Goal: Check status: Check status

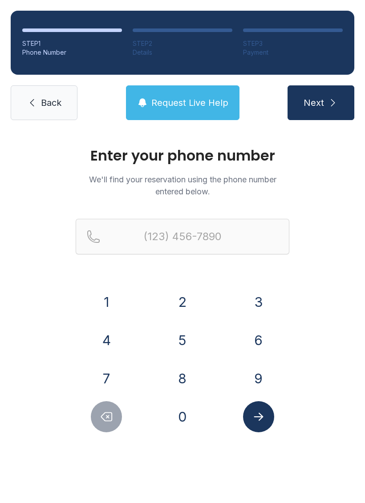
click at [183, 378] on button "8" at bounding box center [182, 378] width 31 height 31
click at [272, 345] on button "6" at bounding box center [258, 340] width 31 height 31
click at [105, 336] on button "4" at bounding box center [106, 340] width 31 height 31
click at [253, 301] on button "3" at bounding box center [258, 301] width 31 height 31
click at [121, 418] on button "Delete number" at bounding box center [106, 416] width 31 height 31
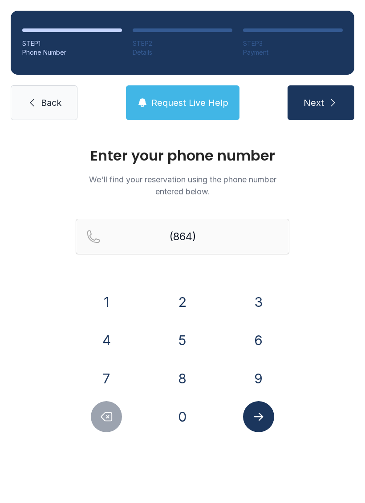
click at [259, 339] on button "6" at bounding box center [258, 340] width 31 height 31
click at [256, 302] on button "3" at bounding box center [258, 301] width 31 height 31
click at [185, 424] on button "0" at bounding box center [182, 416] width 31 height 31
click at [256, 340] on button "6" at bounding box center [258, 340] width 31 height 31
click at [259, 374] on button "9" at bounding box center [258, 378] width 31 height 31
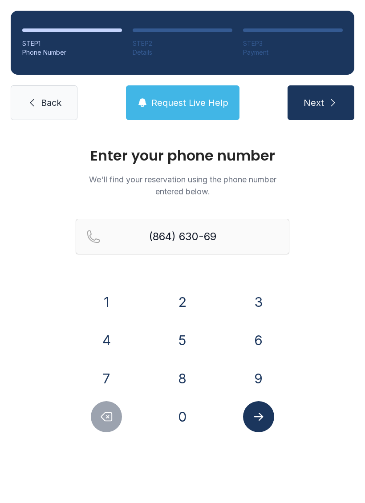
click at [189, 337] on button "5" at bounding box center [182, 340] width 31 height 31
click at [191, 292] on button "2" at bounding box center [182, 301] width 31 height 31
click at [263, 423] on icon "Submit lookup form" at bounding box center [258, 416] width 13 height 13
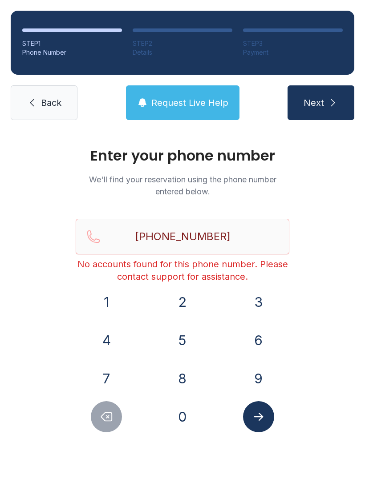
click at [181, 100] on span "Request Live Help" at bounding box center [189, 103] width 77 height 12
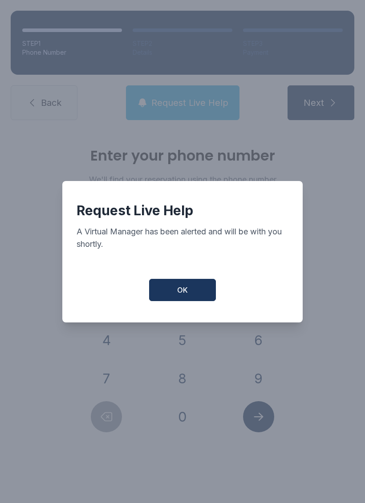
click at [180, 295] on span "OK" at bounding box center [182, 290] width 11 height 11
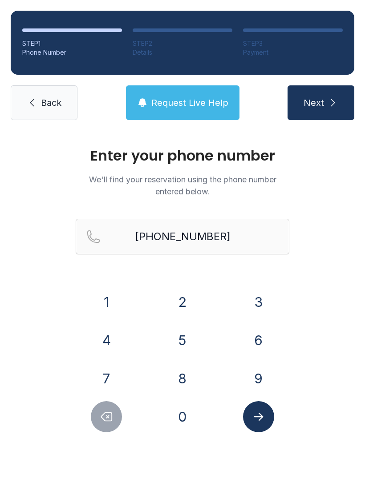
click at [104, 424] on button "Delete number" at bounding box center [106, 416] width 31 height 31
click at [104, 423] on button "Delete number" at bounding box center [106, 416] width 31 height 31
click at [104, 423] on icon "Delete number" at bounding box center [106, 416] width 13 height 13
click at [96, 423] on button "Delete number" at bounding box center [106, 416] width 31 height 31
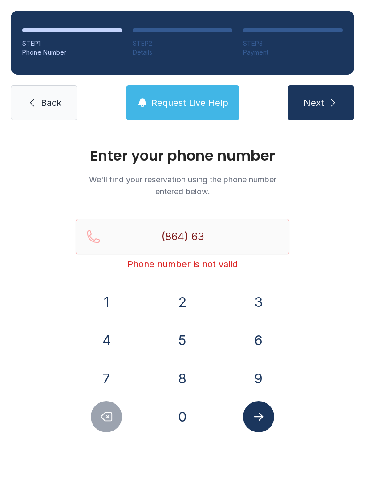
click at [96, 422] on button "Delete number" at bounding box center [106, 416] width 31 height 31
click at [95, 417] on button "Delete number" at bounding box center [106, 416] width 31 height 31
click at [100, 415] on icon "Delete number" at bounding box center [106, 416] width 13 height 13
type input "(8"
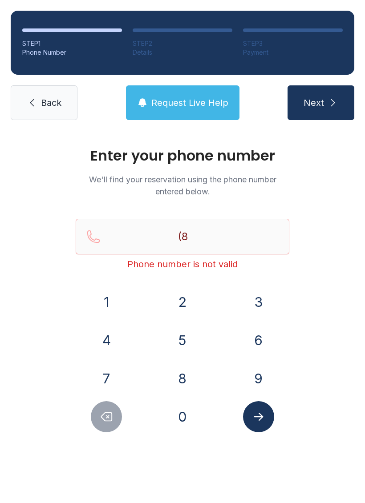
click at [99, 415] on button "Delete number" at bounding box center [106, 416] width 31 height 31
click at [103, 412] on icon "Delete number" at bounding box center [106, 416] width 13 height 13
click at [63, 104] on link "Back" at bounding box center [44, 102] width 67 height 35
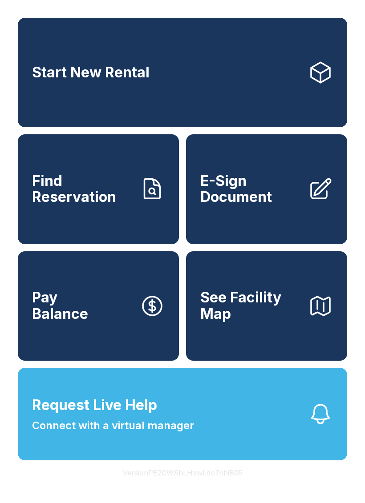
click at [171, 434] on span "Connect with a virtual manager" at bounding box center [113, 426] width 162 height 16
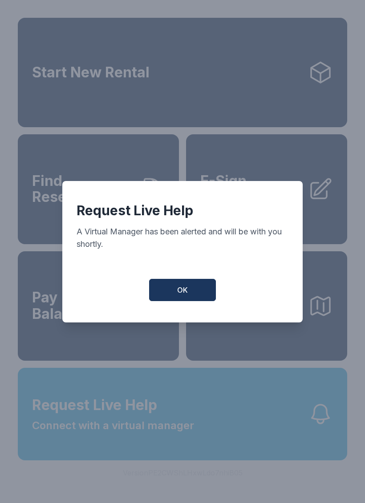
click at [180, 295] on span "OK" at bounding box center [182, 290] width 11 height 11
